Goal: Transaction & Acquisition: Book appointment/travel/reservation

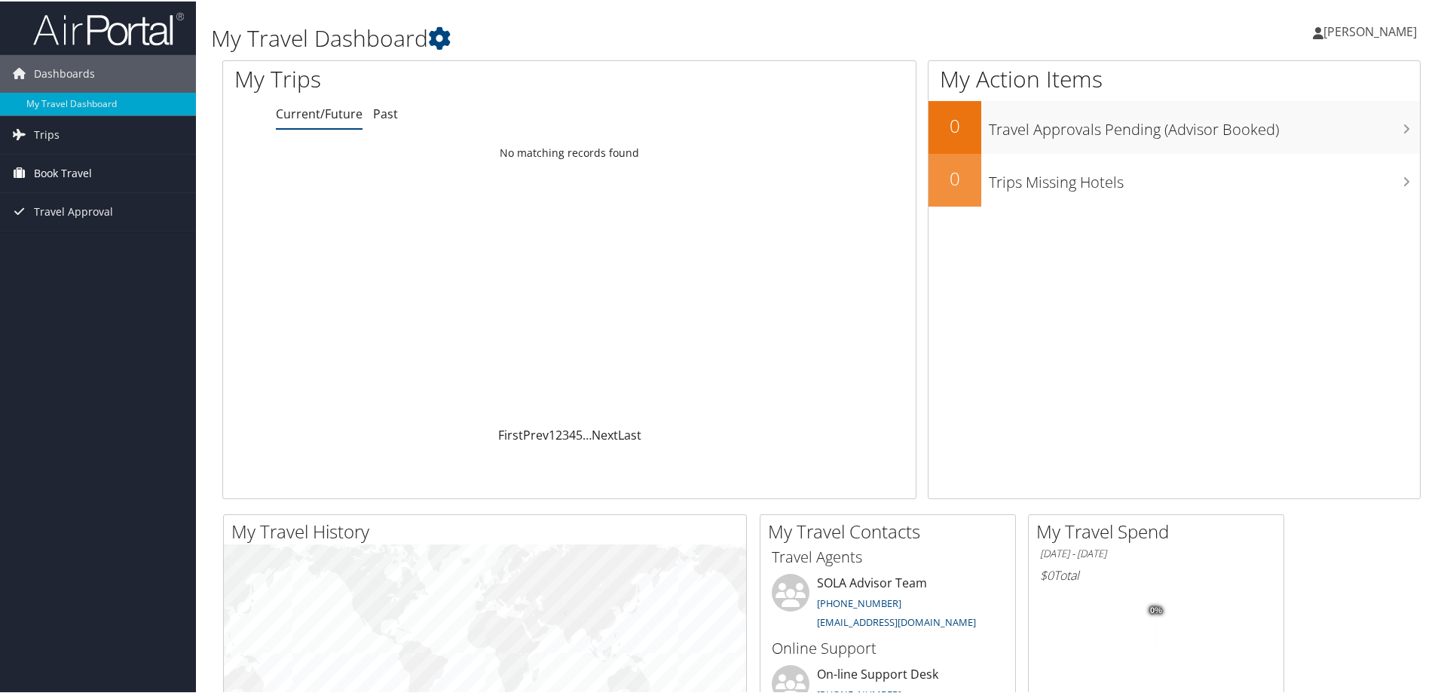
click at [69, 162] on span "Book Travel" at bounding box center [63, 172] width 58 height 38
click at [107, 226] on link "Book/Manage Online Trips" at bounding box center [98, 224] width 196 height 23
